Goal: Information Seeking & Learning: Find specific fact

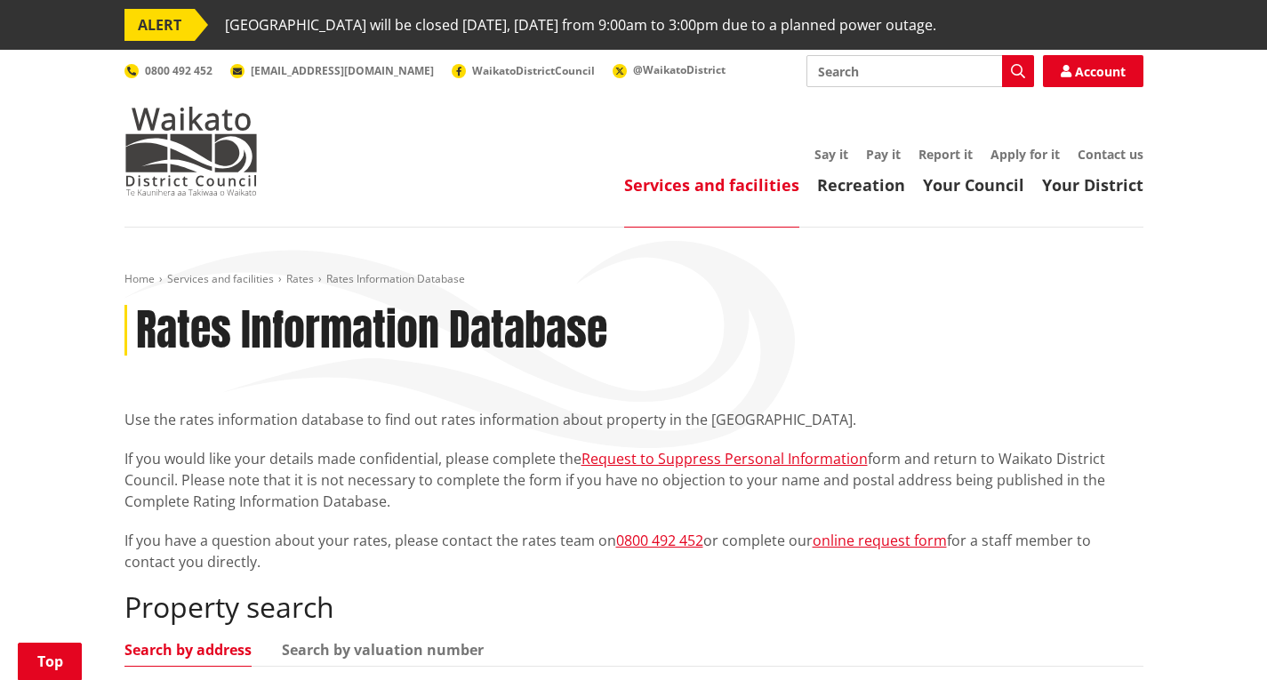
scroll to position [444, 0]
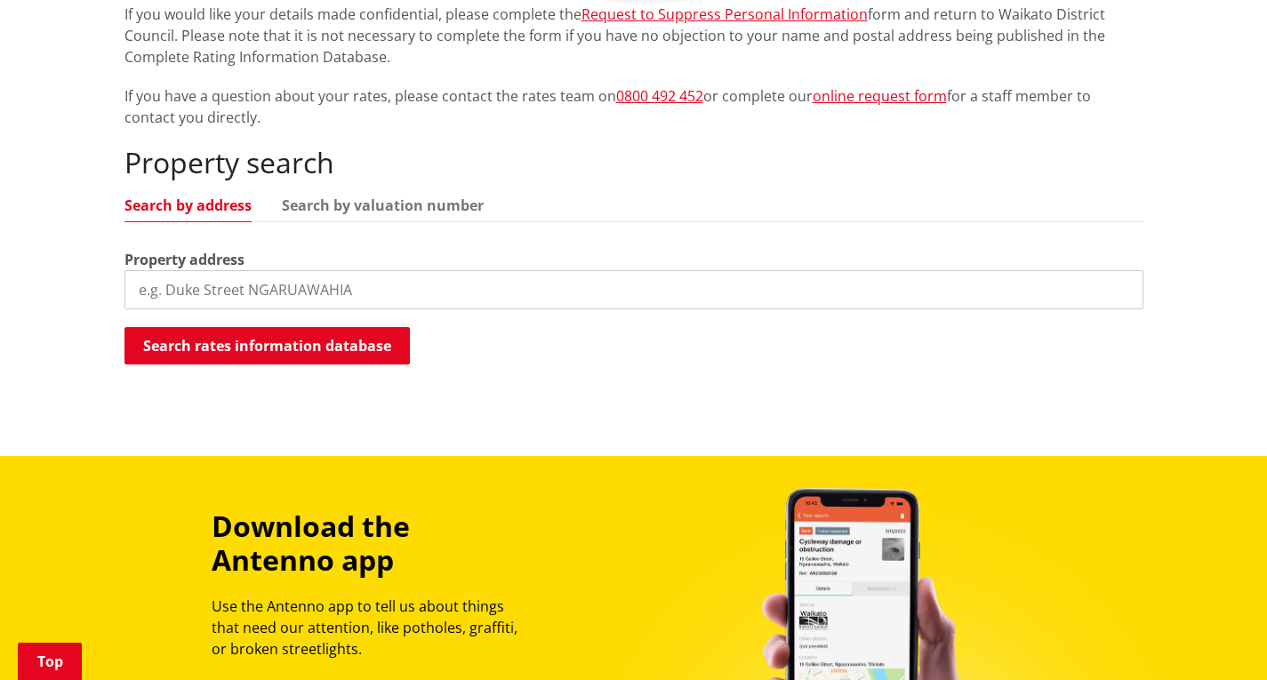
click at [345, 289] on input "search" at bounding box center [633, 289] width 1019 height 39
type input "[GEOGRAPHIC_DATA]"
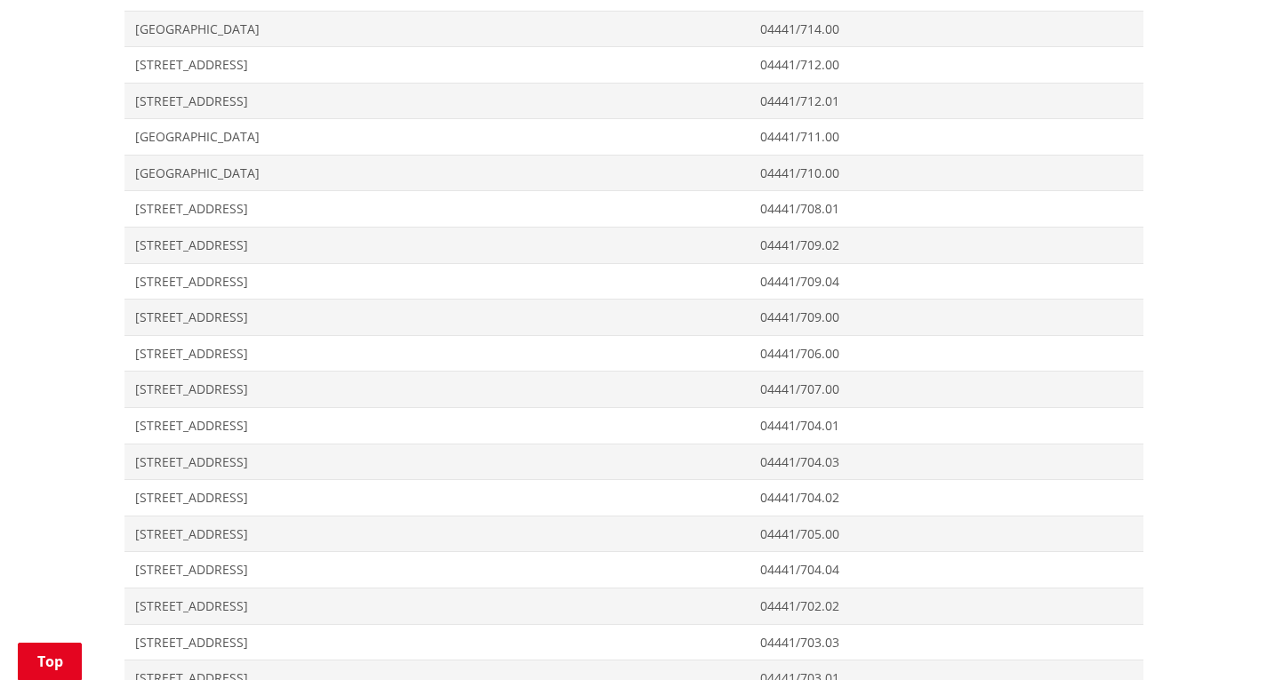
scroll to position [1600, 0]
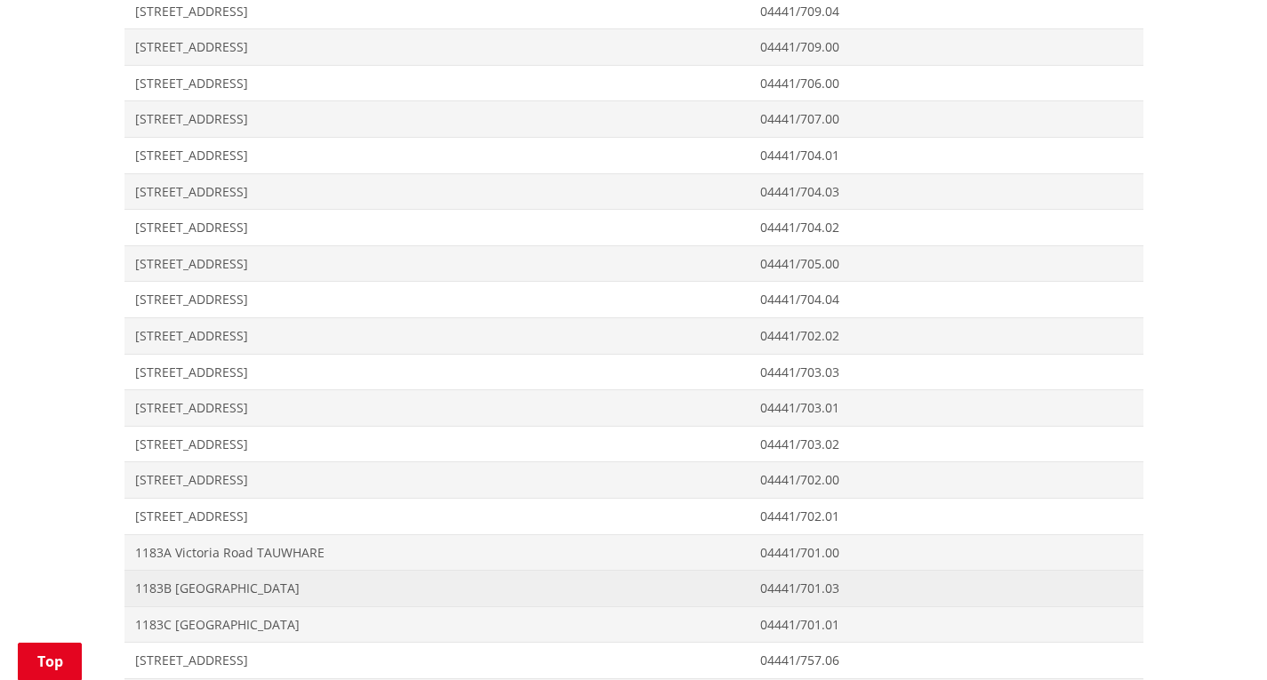
click at [285, 586] on span "1183B [GEOGRAPHIC_DATA]" at bounding box center [437, 589] width 604 height 18
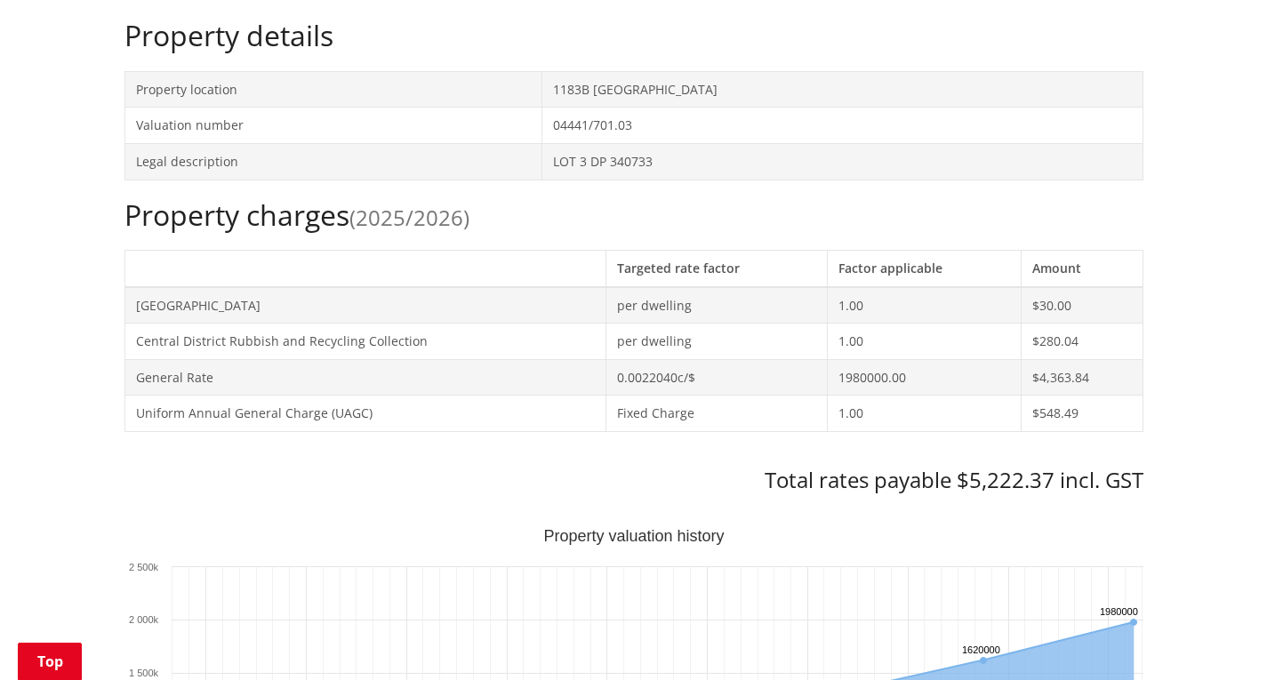
scroll to position [622, 0]
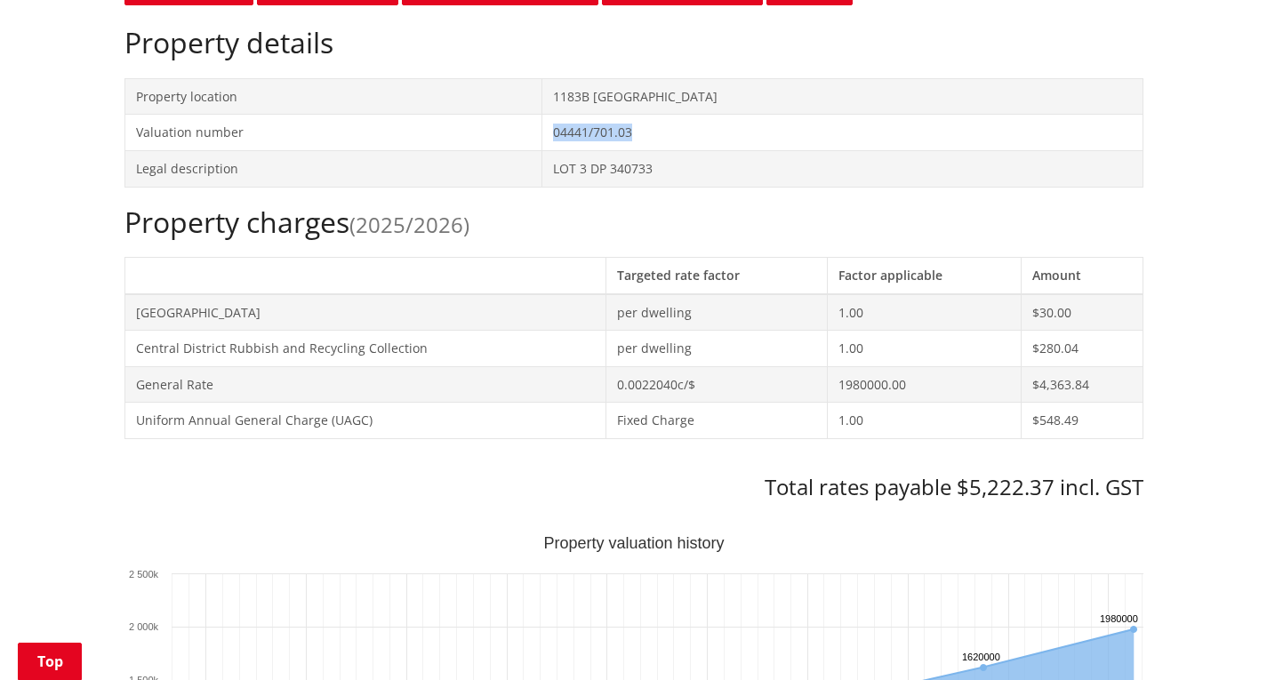
drag, startPoint x: 625, startPoint y: 132, endPoint x: 521, endPoint y: 129, distance: 104.0
click at [542, 129] on td "04441/701.03" at bounding box center [842, 133] width 600 height 36
click at [636, 172] on td "LOT 3 DP 340733" at bounding box center [842, 168] width 600 height 36
drag, startPoint x: 604, startPoint y: 170, endPoint x: 499, endPoint y: 169, distance: 105.8
click at [499, 169] on tr "Legal description LOT 3 DP 340733" at bounding box center [633, 168] width 1018 height 36
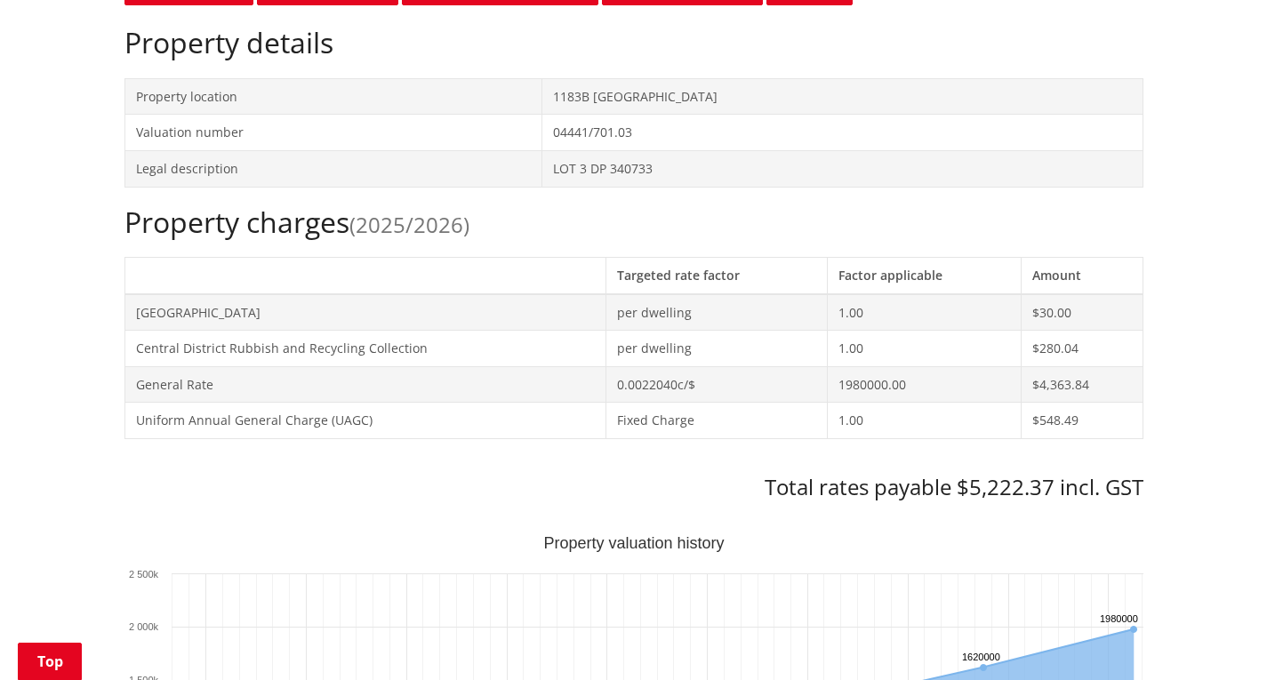
click at [672, 171] on td "LOT 3 DP 340733" at bounding box center [842, 168] width 600 height 36
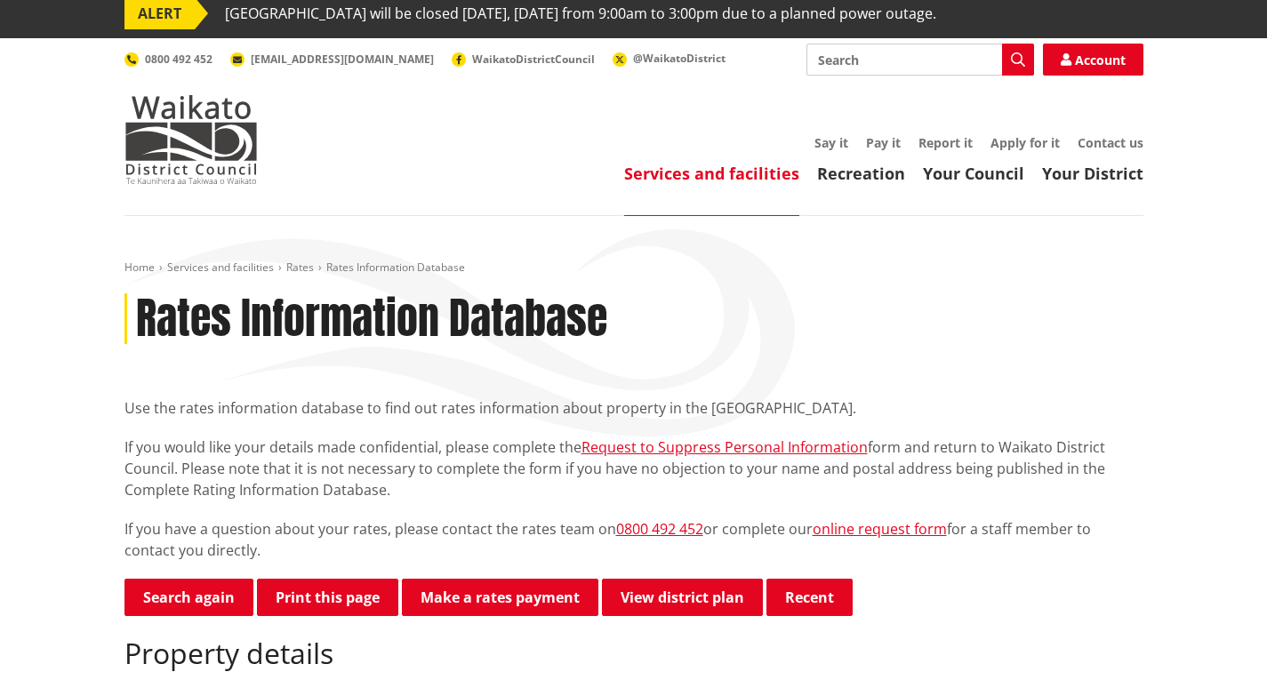
scroll to position [0, 0]
